Goal: Use online tool/utility: Use online tool/utility

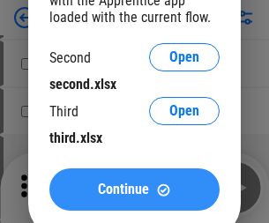
click at [134, 189] on span "Continue" at bounding box center [123, 189] width 51 height 14
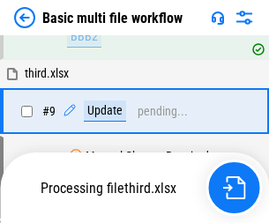
scroll to position [613, 0]
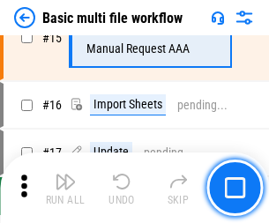
click at [65, 188] on img "button" at bounding box center [65, 181] width 21 height 21
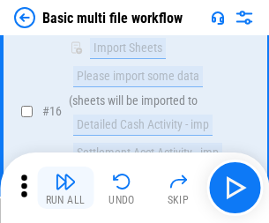
click at [65, 188] on img "button" at bounding box center [65, 181] width 21 height 21
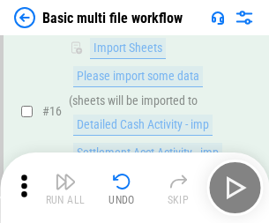
scroll to position [1173, 0]
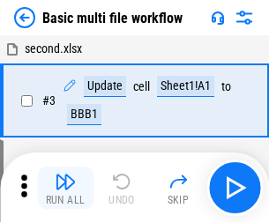
click at [65, 188] on img "button" at bounding box center [65, 181] width 21 height 21
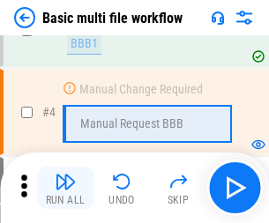
click at [65, 188] on img "button" at bounding box center [65, 181] width 21 height 21
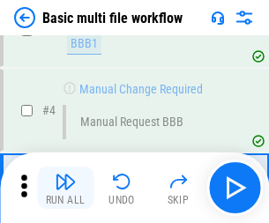
click at [65, 188] on img "button" at bounding box center [65, 181] width 21 height 21
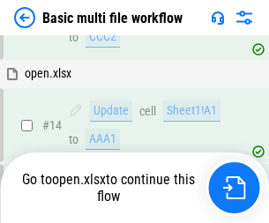
scroll to position [1049, 0]
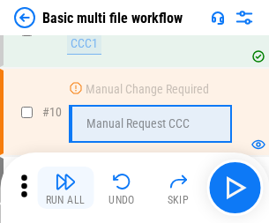
click at [65, 188] on img "button" at bounding box center [65, 181] width 21 height 21
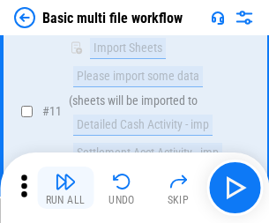
click at [65, 188] on img "button" at bounding box center [65, 181] width 21 height 21
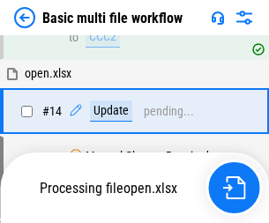
scroll to position [921, 0]
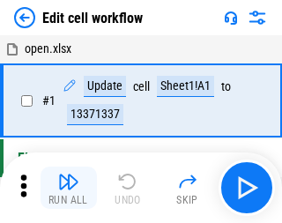
click at [65, 188] on img "button" at bounding box center [68, 181] width 21 height 21
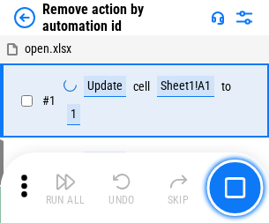
scroll to position [65, 0]
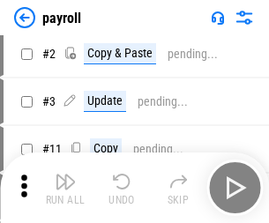
click at [65, 188] on img "button" at bounding box center [65, 181] width 21 height 21
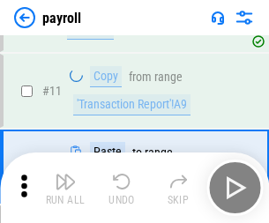
scroll to position [128, 0]
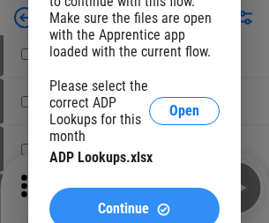
click at [134, 202] on span "Continue" at bounding box center [123, 209] width 51 height 14
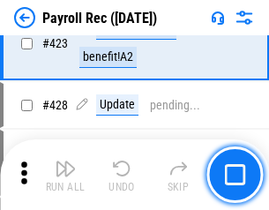
scroll to position [8361, 0]
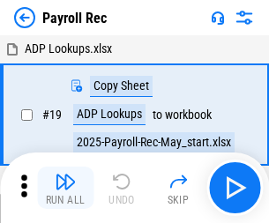
click at [65, 188] on img "button" at bounding box center [65, 181] width 21 height 21
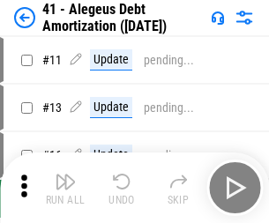
click at [65, 188] on img "button" at bounding box center [65, 181] width 21 height 21
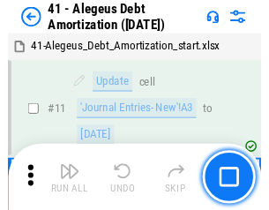
scroll to position [218, 0]
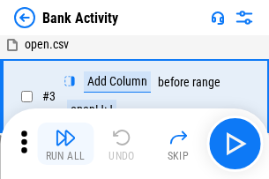
click at [65, 144] on img "button" at bounding box center [65, 137] width 21 height 21
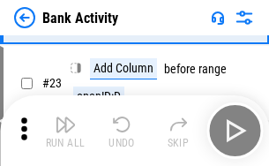
scroll to position [472, 0]
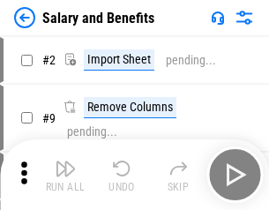
click at [65, 175] on img "button" at bounding box center [65, 168] width 21 height 21
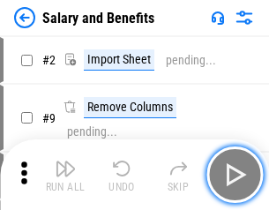
scroll to position [24, 0]
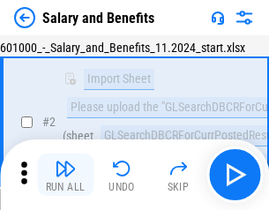
click at [65, 175] on img "button" at bounding box center [65, 168] width 21 height 21
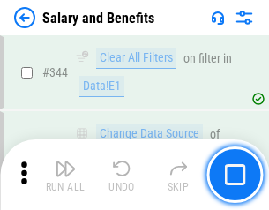
scroll to position [8253, 0]
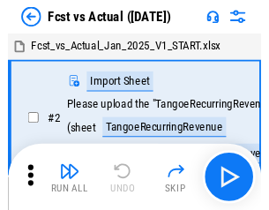
scroll to position [23, 0]
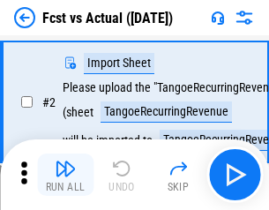
click at [65, 175] on img "button" at bounding box center [65, 168] width 21 height 21
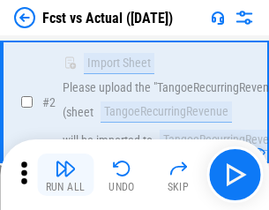
click at [65, 175] on img "button" at bounding box center [65, 168] width 21 height 21
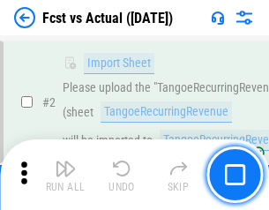
scroll to position [165, 0]
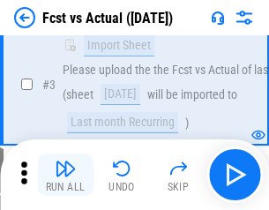
click at [65, 175] on img "button" at bounding box center [65, 168] width 21 height 21
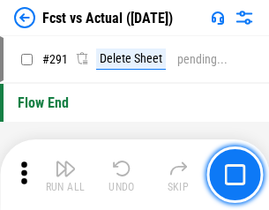
scroll to position [8342, 0]
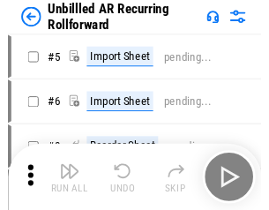
scroll to position [38, 0]
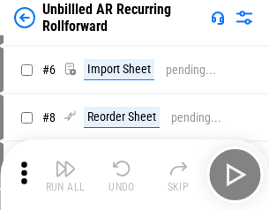
click at [65, 175] on img "button" at bounding box center [65, 168] width 21 height 21
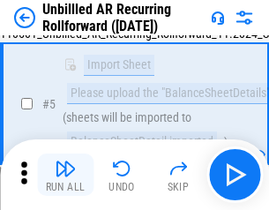
click at [65, 175] on img "button" at bounding box center [65, 168] width 21 height 21
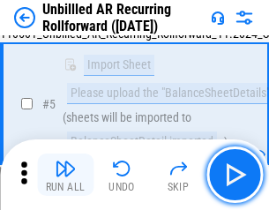
scroll to position [166, 0]
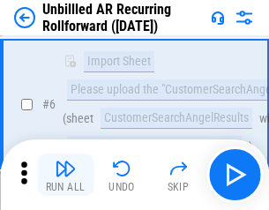
click at [65, 175] on img "button" at bounding box center [65, 168] width 21 height 21
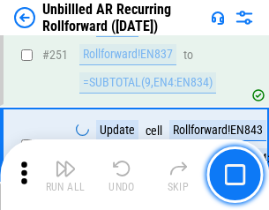
scroll to position [5987, 0]
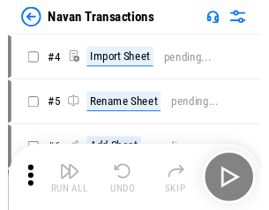
scroll to position [28, 0]
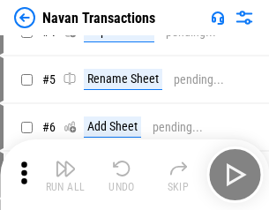
click at [65, 175] on img "button" at bounding box center [65, 168] width 21 height 21
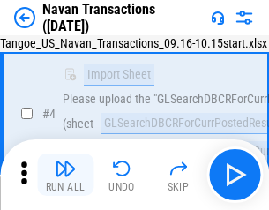
click at [65, 175] on img "button" at bounding box center [65, 168] width 21 height 21
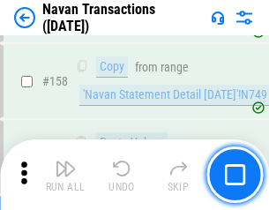
scroll to position [5715, 0]
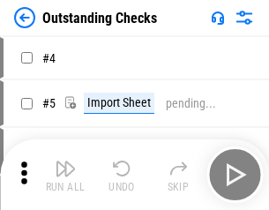
click at [65, 175] on img "button" at bounding box center [65, 168] width 21 height 21
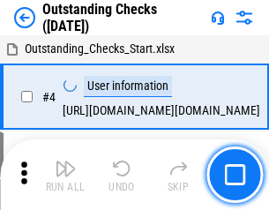
scroll to position [74, 0]
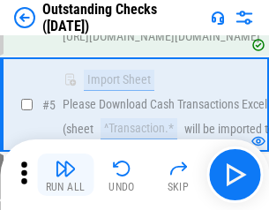
click at [65, 175] on img "button" at bounding box center [65, 168] width 21 height 21
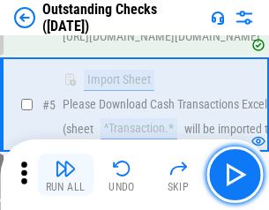
scroll to position [184, 0]
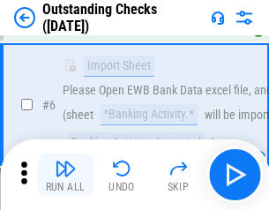
click at [65, 175] on img "button" at bounding box center [65, 168] width 21 height 21
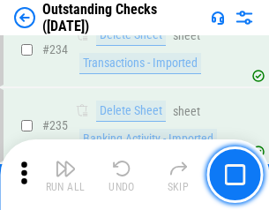
scroll to position [5353, 0]
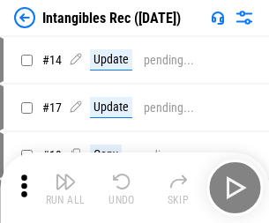
click at [65, 188] on img "button" at bounding box center [65, 181] width 21 height 21
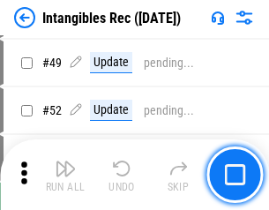
scroll to position [687, 0]
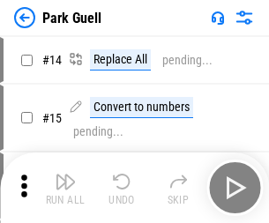
click at [65, 175] on img "button" at bounding box center [65, 181] width 21 height 21
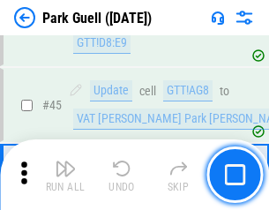
scroll to position [2204, 0]
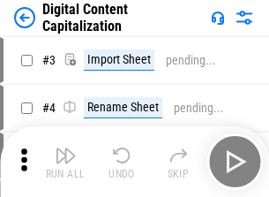
click at [65, 148] on img "button" at bounding box center [65, 155] width 21 height 21
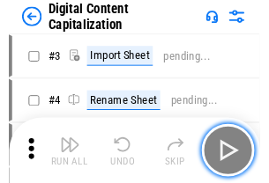
scroll to position [51, 0]
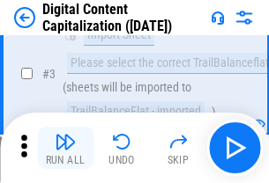
click at [65, 148] on img "button" at bounding box center [65, 141] width 21 height 21
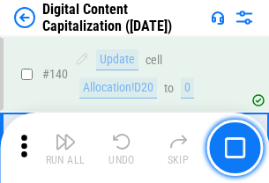
scroll to position [1869, 0]
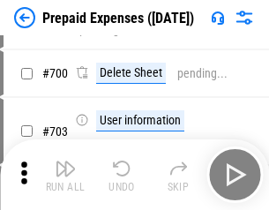
click at [65, 175] on img "button" at bounding box center [65, 168] width 21 height 21
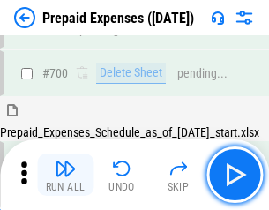
scroll to position [4743, 0]
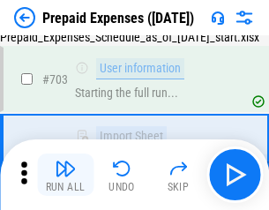
click at [65, 175] on img "button" at bounding box center [65, 168] width 21 height 21
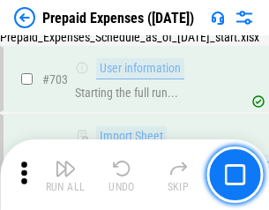
scroll to position [4847, 0]
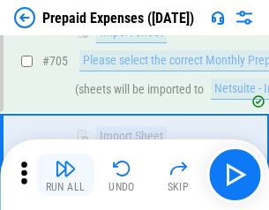
click at [65, 175] on img "button" at bounding box center [65, 168] width 21 height 21
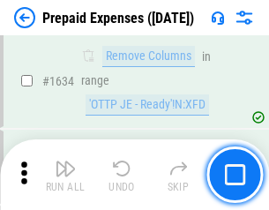
scroll to position [17162, 0]
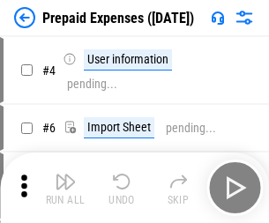
click at [65, 188] on img "button" at bounding box center [65, 181] width 21 height 21
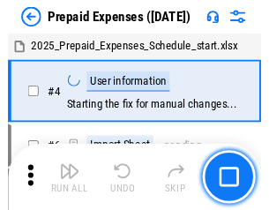
scroll to position [78, 0]
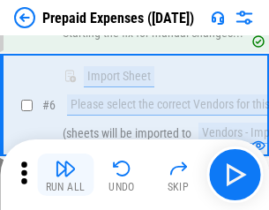
click at [65, 175] on img "button" at bounding box center [65, 168] width 21 height 21
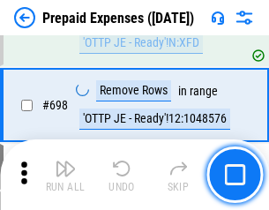
scroll to position [6138, 0]
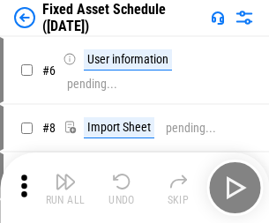
click at [65, 188] on img "button" at bounding box center [65, 181] width 21 height 21
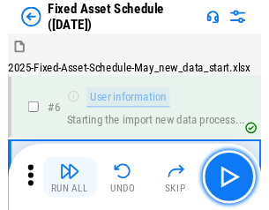
scroll to position [95, 0]
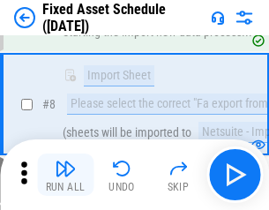
click at [65, 175] on img "button" at bounding box center [65, 168] width 21 height 21
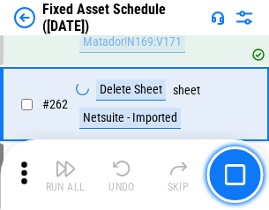
scroll to position [5618, 0]
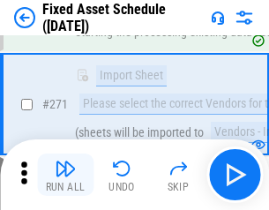
click at [65, 175] on img "button" at bounding box center [65, 168] width 21 height 21
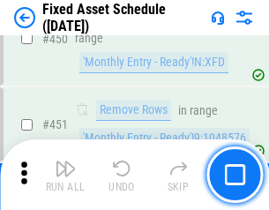
scroll to position [7880, 0]
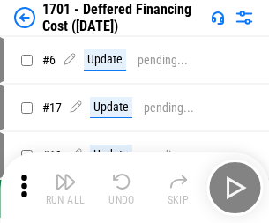
click at [65, 188] on img "button" at bounding box center [65, 181] width 21 height 21
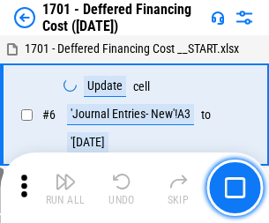
scroll to position [212, 0]
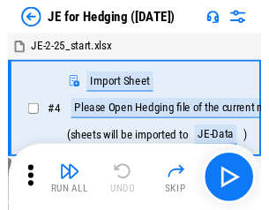
scroll to position [3, 0]
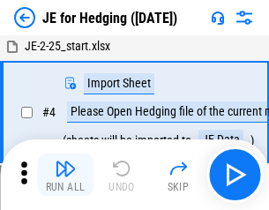
click at [65, 175] on img "button" at bounding box center [65, 168] width 21 height 21
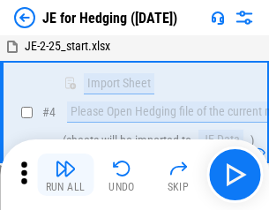
click at [65, 175] on img "button" at bounding box center [65, 168] width 21 height 21
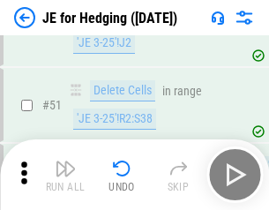
scroll to position [1141, 0]
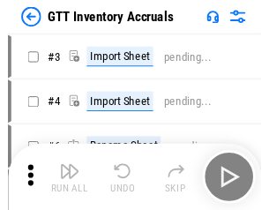
scroll to position [3, 0]
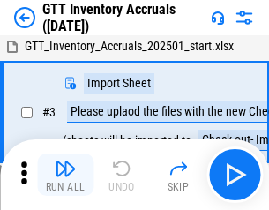
click at [65, 175] on img "button" at bounding box center [65, 168] width 21 height 21
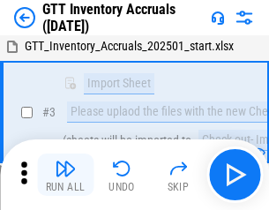
click at [65, 175] on img "button" at bounding box center [65, 168] width 21 height 21
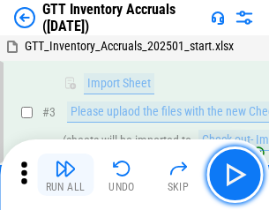
scroll to position [114, 0]
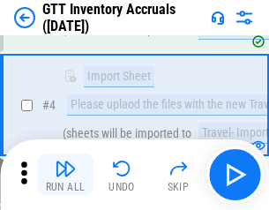
click at [65, 175] on img "button" at bounding box center [65, 168] width 21 height 21
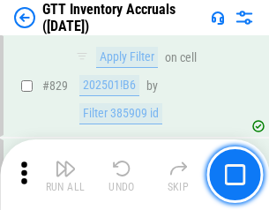
scroll to position [13379, 0]
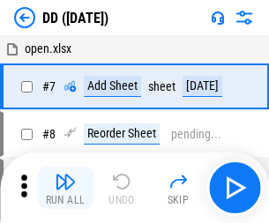
click at [65, 188] on img "button" at bounding box center [65, 181] width 21 height 21
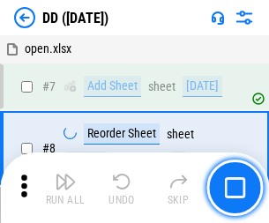
scroll to position [170, 0]
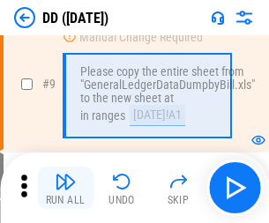
click at [65, 188] on img "button" at bounding box center [65, 181] width 21 height 21
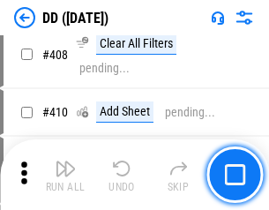
scroll to position [7887, 0]
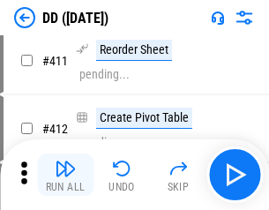
click at [65, 175] on img "button" at bounding box center [65, 168] width 21 height 21
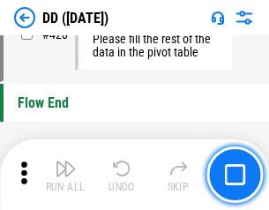
scroll to position [8437, 0]
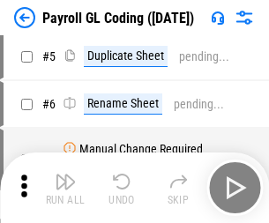
click at [65, 188] on img "button" at bounding box center [65, 181] width 21 height 21
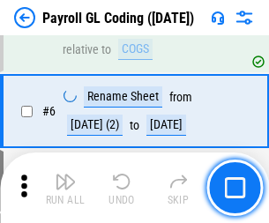
scroll to position [212, 0]
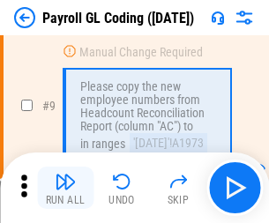
click at [65, 188] on img "button" at bounding box center [65, 181] width 21 height 21
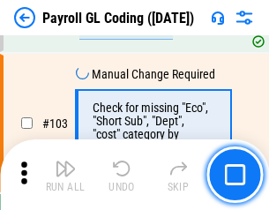
scroll to position [4135, 0]
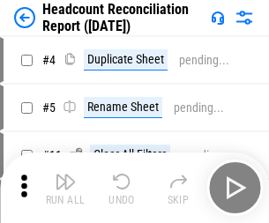
click at [65, 188] on img "button" at bounding box center [65, 181] width 21 height 21
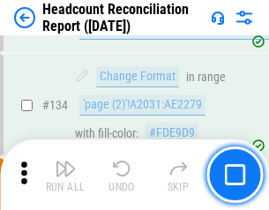
scroll to position [2119, 0]
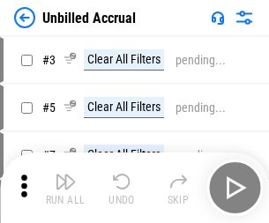
click at [65, 188] on img "button" at bounding box center [65, 181] width 21 height 21
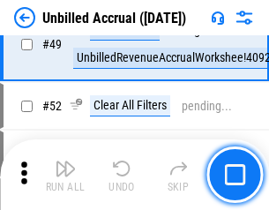
scroll to position [1599, 0]
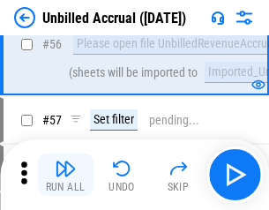
click at [65, 175] on img "button" at bounding box center [65, 168] width 21 height 21
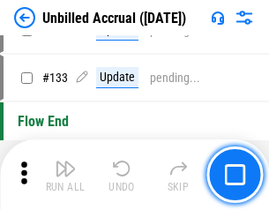
scroll to position [5250, 0]
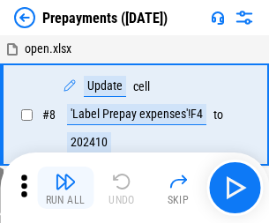
click at [65, 188] on img "button" at bounding box center [65, 181] width 21 height 21
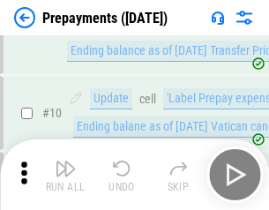
scroll to position [110, 0]
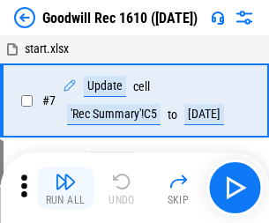
click at [65, 188] on img "button" at bounding box center [65, 181] width 21 height 21
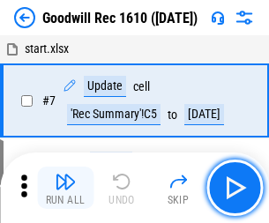
scroll to position [301, 0]
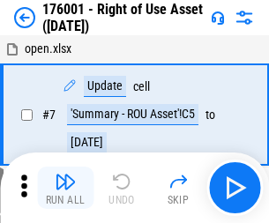
click at [65, 188] on img "button" at bounding box center [65, 181] width 21 height 21
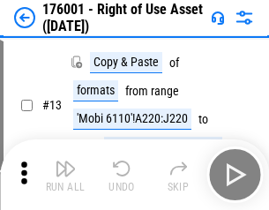
scroll to position [114, 0]
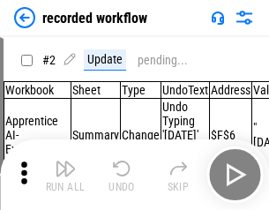
click at [65, 175] on img "button" at bounding box center [65, 168] width 21 height 21
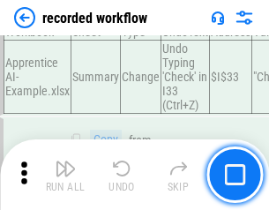
scroll to position [5510, 0]
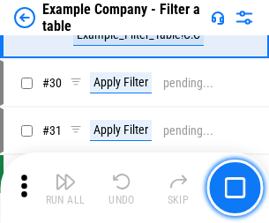
scroll to position [1613, 0]
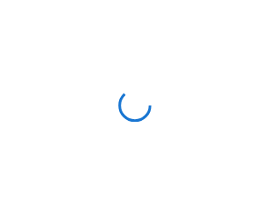
scroll to position [27, 0]
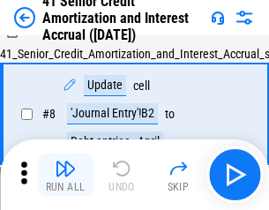
click at [65, 175] on img "button" at bounding box center [65, 168] width 21 height 21
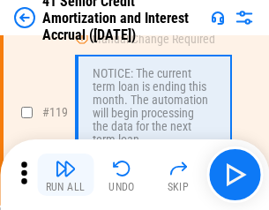
click at [65, 175] on img "button" at bounding box center [65, 168] width 21 height 21
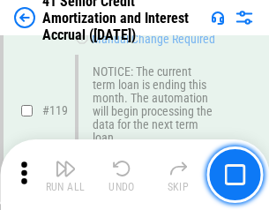
scroll to position [1663, 0]
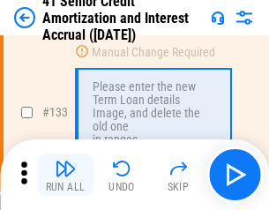
click at [65, 175] on img "button" at bounding box center [65, 168] width 21 height 21
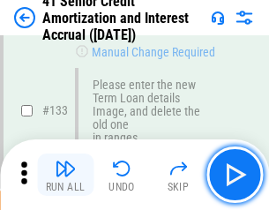
scroll to position [1842, 0]
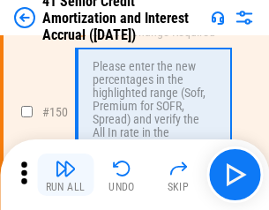
click at [65, 175] on img "button" at bounding box center [65, 168] width 21 height 21
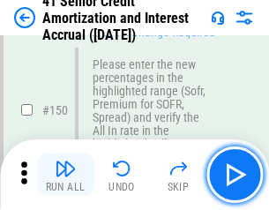
scroll to position [2027, 0]
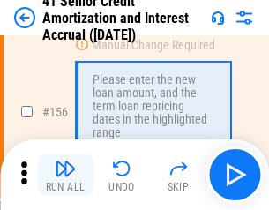
click at [65, 175] on img "button" at bounding box center [65, 168] width 21 height 21
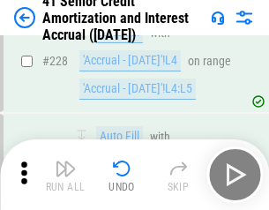
scroll to position [3948, 0]
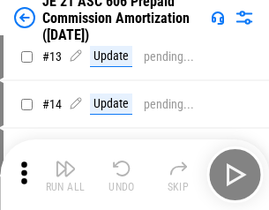
click at [65, 175] on img "button" at bounding box center [65, 168] width 21 height 21
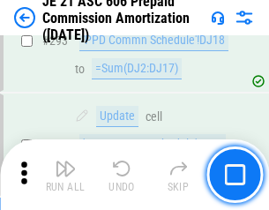
scroll to position [3243, 0]
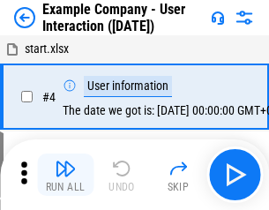
click at [65, 175] on img "button" at bounding box center [65, 168] width 21 height 21
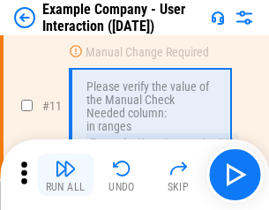
click at [65, 175] on img "button" at bounding box center [65, 168] width 21 height 21
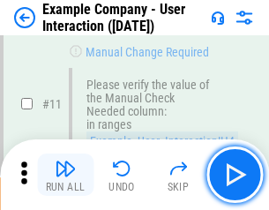
scroll to position [382, 0]
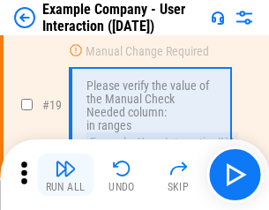
click at [65, 175] on img "button" at bounding box center [65, 168] width 21 height 21
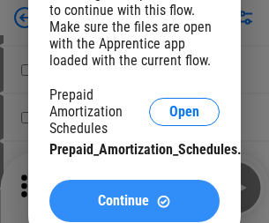
click at [134, 201] on span "Continue" at bounding box center [123, 201] width 51 height 14
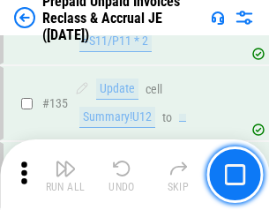
scroll to position [2285, 0]
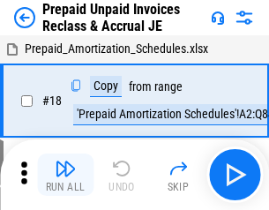
click at [65, 175] on img "button" at bounding box center [65, 168] width 21 height 21
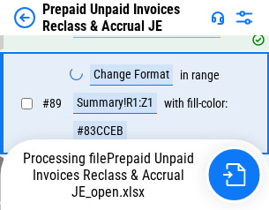
scroll to position [1183, 0]
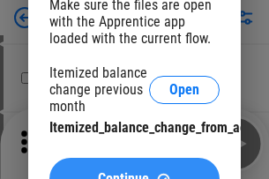
click at [134, 172] on span "Continue" at bounding box center [123, 179] width 51 height 14
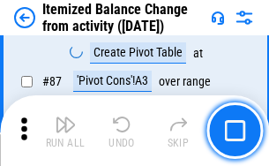
scroll to position [1723, 0]
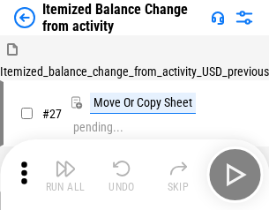
scroll to position [27, 0]
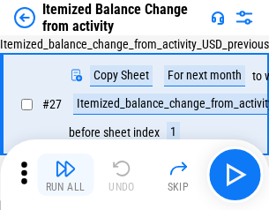
click at [65, 175] on img "button" at bounding box center [65, 168] width 21 height 21
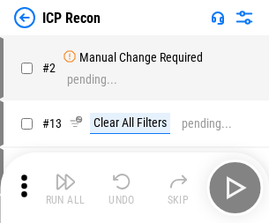
scroll to position [8, 0]
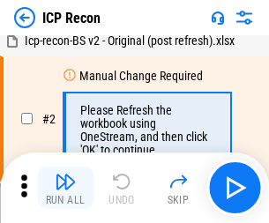
click at [65, 188] on img "button" at bounding box center [65, 181] width 21 height 21
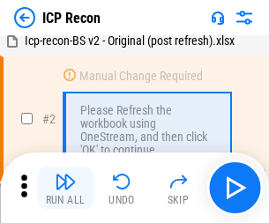
click at [65, 188] on img "button" at bounding box center [65, 181] width 21 height 21
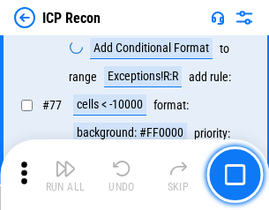
scroll to position [1584, 0]
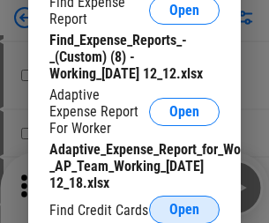
click at [184, 209] on span "Open" at bounding box center [184, 210] width 30 height 14
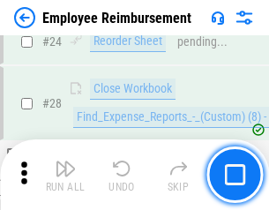
scroll to position [824, 0]
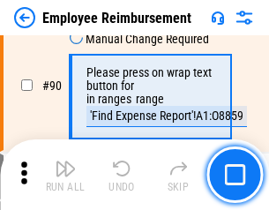
click at [65, 175] on img "button" at bounding box center [65, 168] width 21 height 21
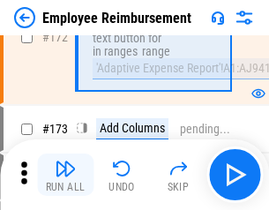
click at [65, 175] on img "button" at bounding box center [65, 168] width 21 height 21
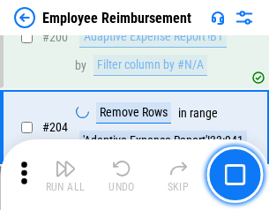
scroll to position [4460, 0]
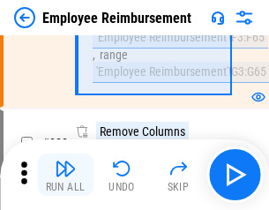
click at [65, 175] on img "button" at bounding box center [65, 168] width 21 height 21
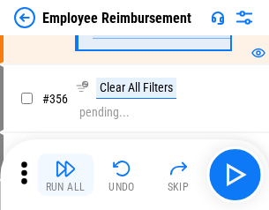
click at [65, 175] on img "button" at bounding box center [65, 168] width 21 height 21
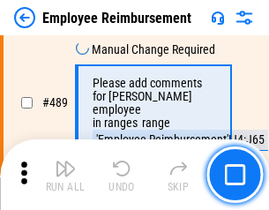
scroll to position [11203, 0]
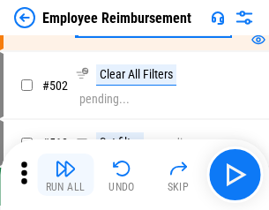
click at [65, 175] on img "button" at bounding box center [65, 168] width 21 height 21
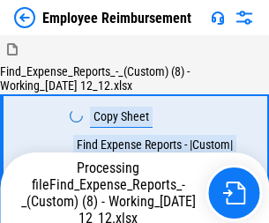
scroll to position [60, 0]
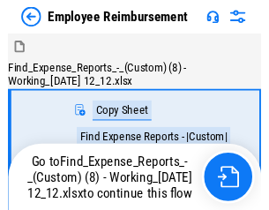
scroll to position [60, 0]
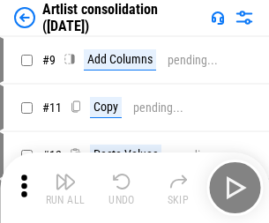
click at [65, 188] on img "button" at bounding box center [65, 181] width 21 height 21
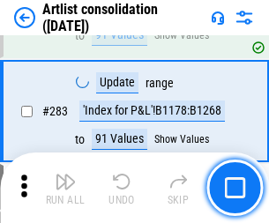
scroll to position [7290, 0]
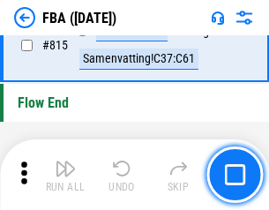
scroll to position [15779, 0]
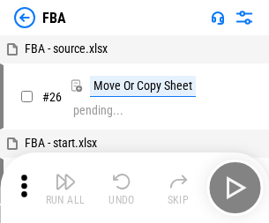
click at [65, 188] on img "button" at bounding box center [65, 181] width 21 height 21
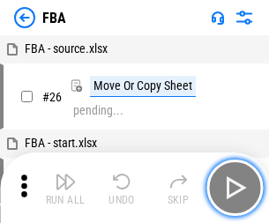
scroll to position [18, 0]
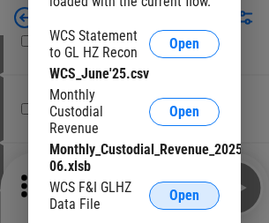
click at [184, 196] on span "Open" at bounding box center [184, 196] width 30 height 14
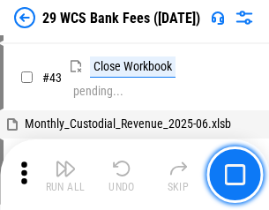
scroll to position [352, 0]
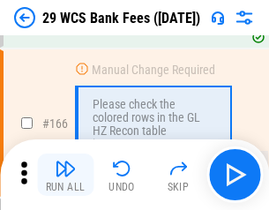
click at [65, 175] on img "button" at bounding box center [65, 168] width 21 height 21
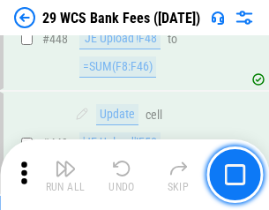
scroll to position [8535, 0]
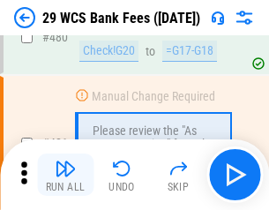
click at [65, 175] on img "button" at bounding box center [65, 168] width 21 height 21
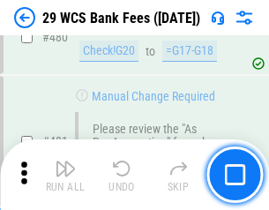
scroll to position [9089, 0]
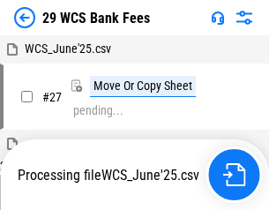
scroll to position [352, 0]
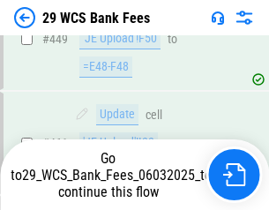
scroll to position [8966, 0]
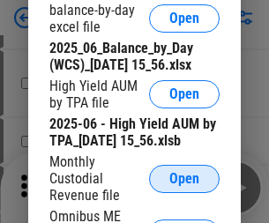
click at [184, 186] on span "Open" at bounding box center [184, 179] width 30 height 14
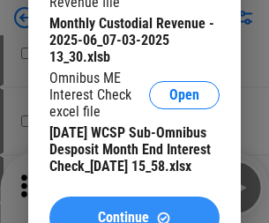
click at [134, 211] on span "Continue" at bounding box center [123, 218] width 51 height 14
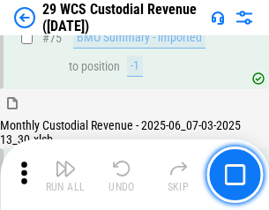
scroll to position [1841, 0]
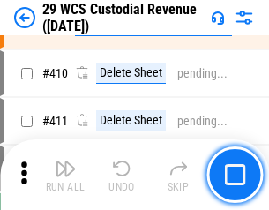
click at [65, 175] on img "button" at bounding box center [65, 168] width 21 height 21
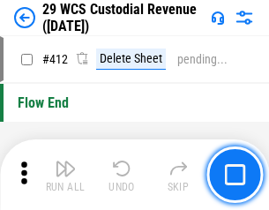
scroll to position [8418, 0]
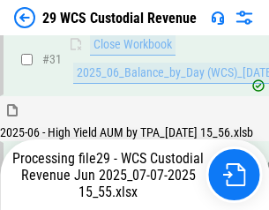
scroll to position [905, 0]
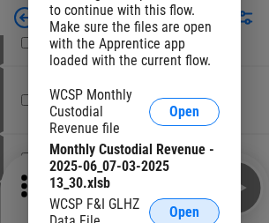
click at [184, 209] on span "Open" at bounding box center [184, 212] width 30 height 14
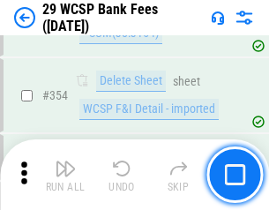
scroll to position [5859, 0]
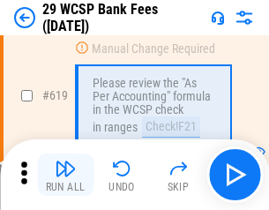
click at [65, 175] on img "button" at bounding box center [65, 168] width 21 height 21
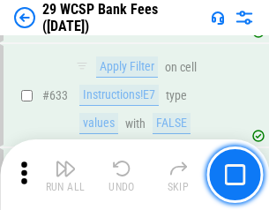
scroll to position [10160, 0]
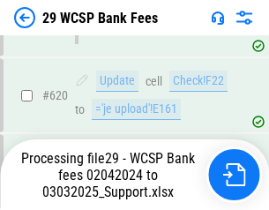
scroll to position [10139, 0]
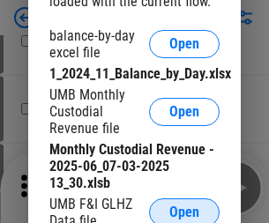
click at [184, 209] on span "Open" at bounding box center [184, 212] width 30 height 14
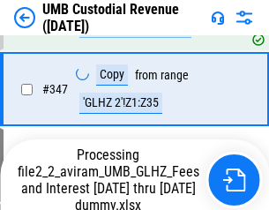
scroll to position [5908, 0]
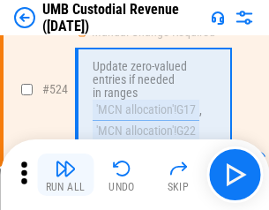
click at [65, 175] on img "button" at bounding box center [65, 168] width 21 height 21
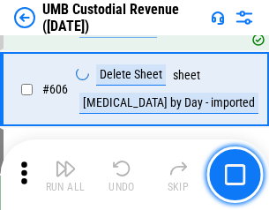
scroll to position [10175, 0]
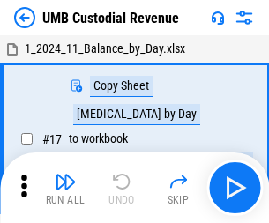
scroll to position [13, 0]
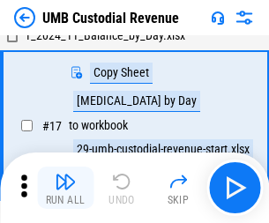
click at [65, 188] on img "button" at bounding box center [65, 181] width 21 height 21
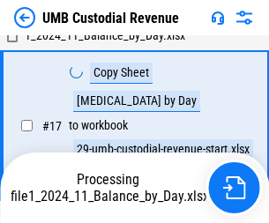
scroll to position [348, 0]
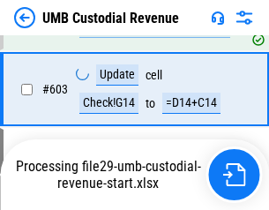
scroll to position [10058, 0]
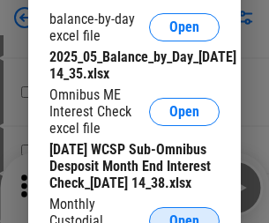
click at [184, 214] on span "Open" at bounding box center [184, 221] width 30 height 14
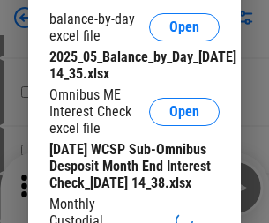
scroll to position [335, 0]
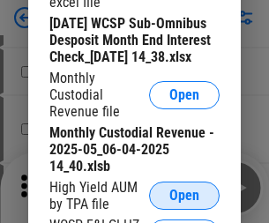
click at [184, 203] on span "Open" at bounding box center [184, 196] width 30 height 14
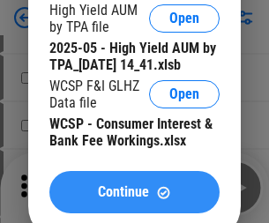
click at [134, 199] on span "Continue" at bounding box center [123, 192] width 51 height 14
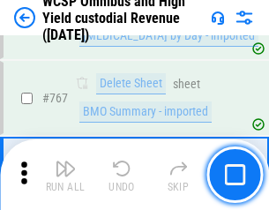
scroll to position [14363, 0]
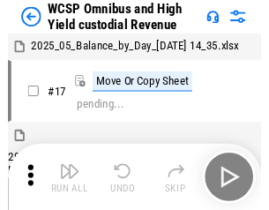
scroll to position [10, 0]
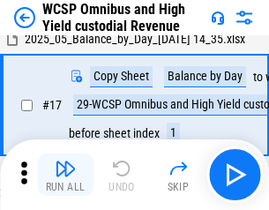
click at [65, 175] on img "button" at bounding box center [65, 168] width 21 height 21
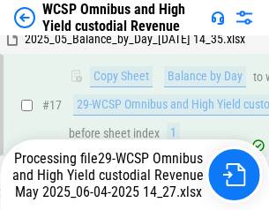
scroll to position [367, 0]
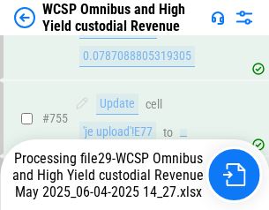
scroll to position [14322, 0]
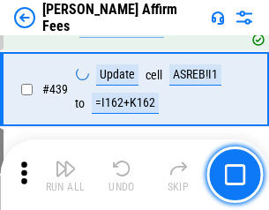
scroll to position [4054, 0]
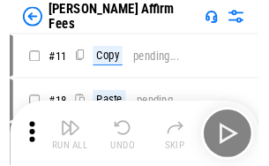
scroll to position [18, 0]
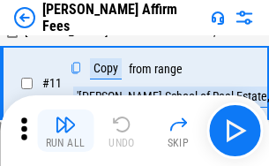
click at [65, 130] on img "button" at bounding box center [65, 124] width 21 height 21
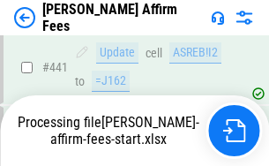
scroll to position [4623, 0]
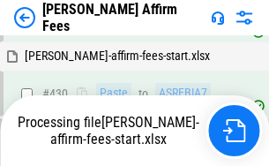
scroll to position [4001, 0]
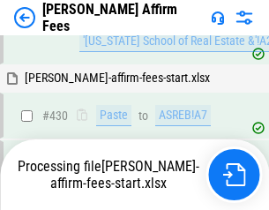
scroll to position [3903, 0]
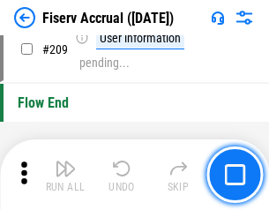
scroll to position [5474, 0]
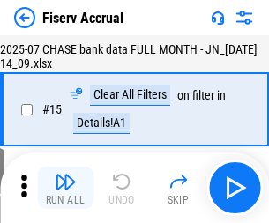
click at [65, 188] on img "button" at bounding box center [65, 181] width 21 height 21
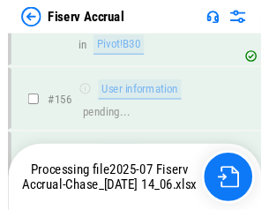
scroll to position [4638, 0]
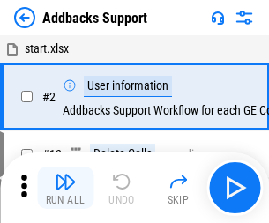
click at [65, 175] on img "button" at bounding box center [65, 181] width 21 height 21
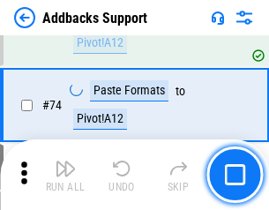
scroll to position [1283, 0]
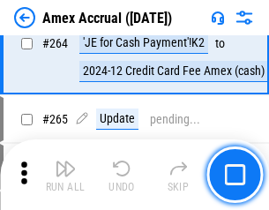
scroll to position [5162, 0]
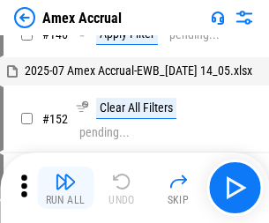
click at [65, 188] on img "button" at bounding box center [65, 181] width 21 height 21
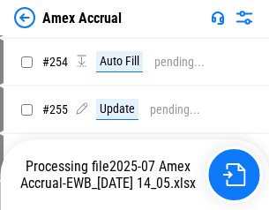
scroll to position [5358, 0]
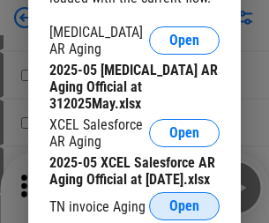
click at [184, 201] on span "Open" at bounding box center [184, 206] width 30 height 14
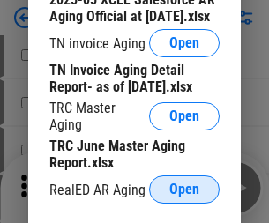
click at [184, 184] on span "Open" at bounding box center [184, 189] width 30 height 14
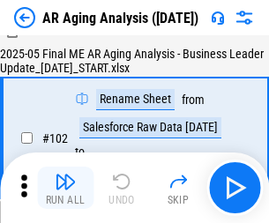
click at [65, 188] on img "button" at bounding box center [65, 181] width 21 height 21
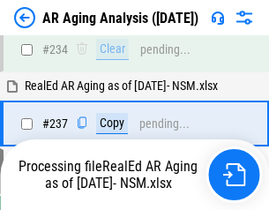
scroll to position [2732, 0]
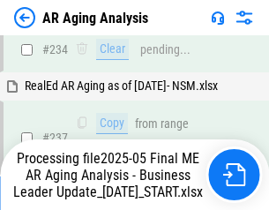
scroll to position [2712, 0]
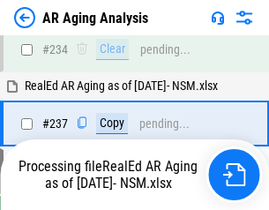
scroll to position [2712, 0]
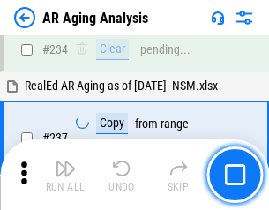
scroll to position [2712, 0]
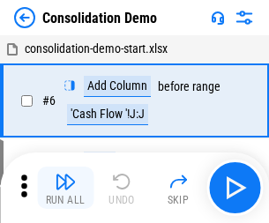
click at [65, 188] on img "button" at bounding box center [65, 181] width 21 height 21
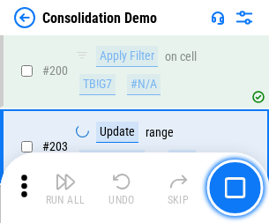
scroll to position [5527, 0]
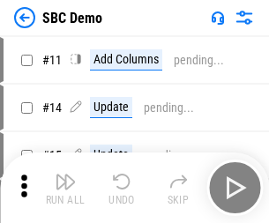
click at [65, 188] on img "button" at bounding box center [65, 181] width 21 height 21
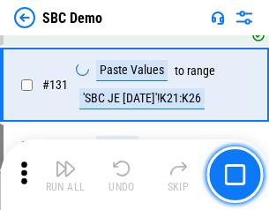
scroll to position [3028, 0]
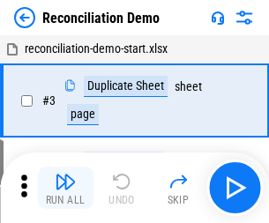
click at [65, 188] on img "button" at bounding box center [65, 181] width 21 height 21
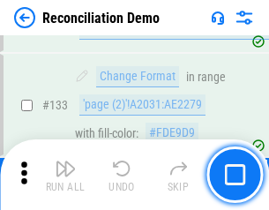
scroll to position [2093, 0]
